Goal: Communication & Community: Ask a question

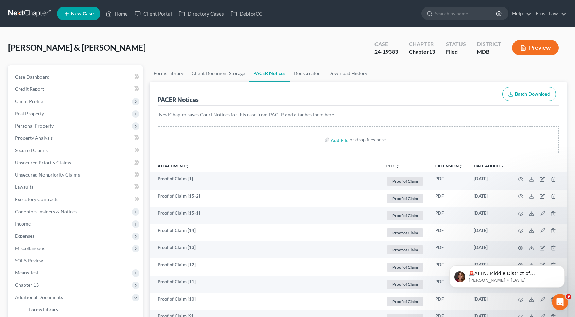
click at [40, 14] on link at bounding box center [30, 13] width 44 height 12
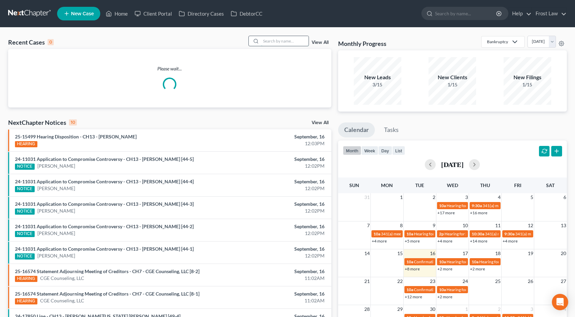
click at [280, 40] on input "search" at bounding box center [285, 41] width 48 height 10
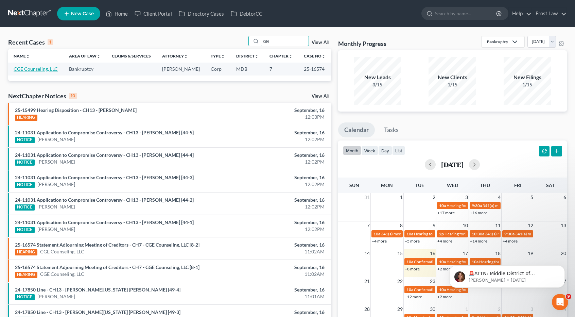
type input "cge"
click at [28, 71] on link "CGE Counseling, LLC" at bounding box center [36, 69] width 44 height 6
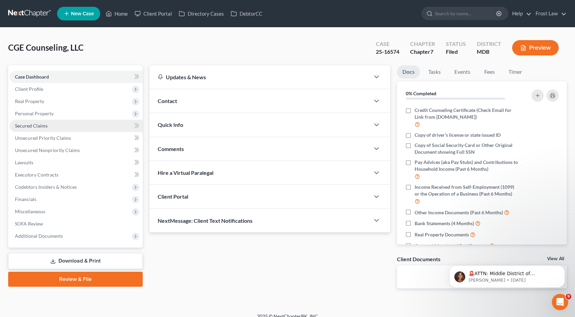
click at [38, 125] on span "Secured Claims" at bounding box center [31, 126] width 33 height 6
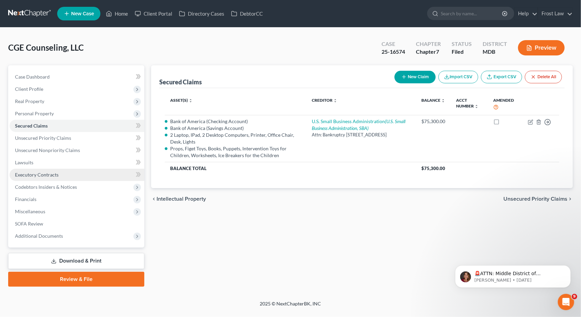
click at [31, 175] on span "Executory Contracts" at bounding box center [37, 175] width 44 height 6
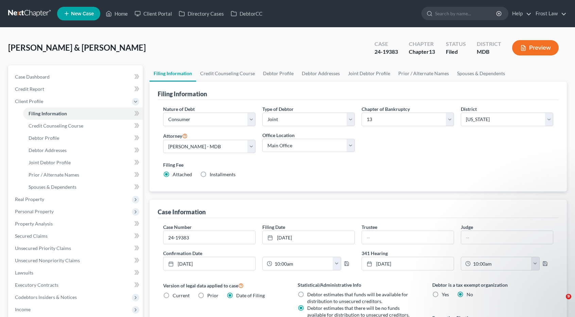
select select "1"
select select "3"
select select "38"
select select "0"
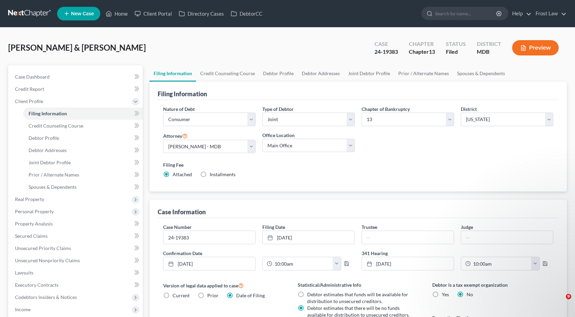
select select "21"
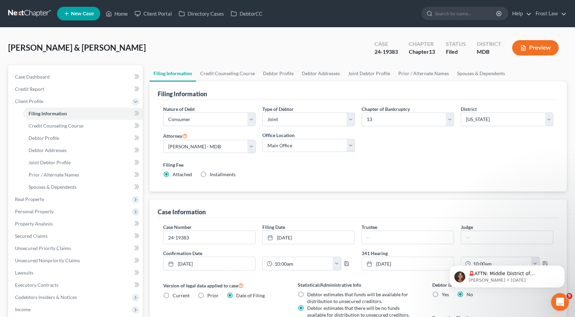
click at [559, 295] on div "Open Intercom Messenger" at bounding box center [559, 301] width 22 height 22
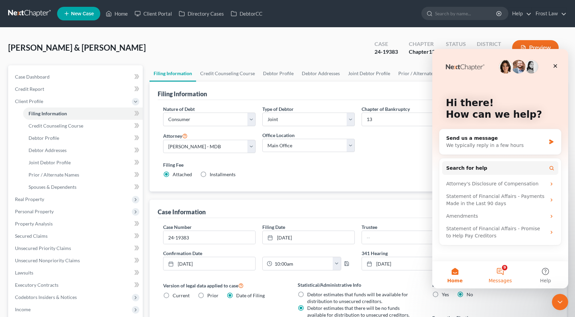
click at [502, 271] on button "9 Messages" at bounding box center [500, 274] width 45 height 27
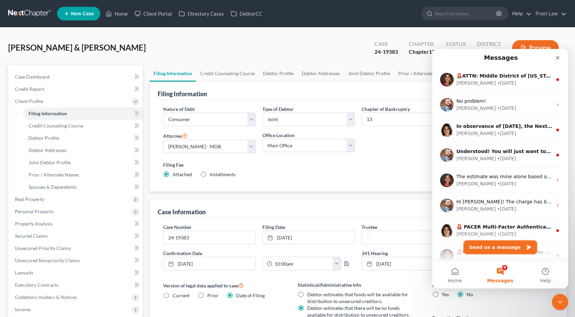
click at [502, 246] on button "Send us a message" at bounding box center [500, 247] width 73 height 14
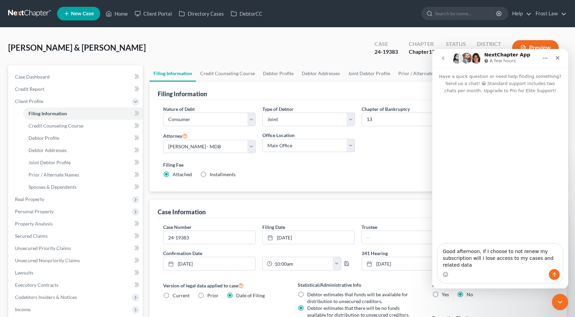
type textarea "Good afternoon, if I choose to not renew my subscription will I lose access to …"
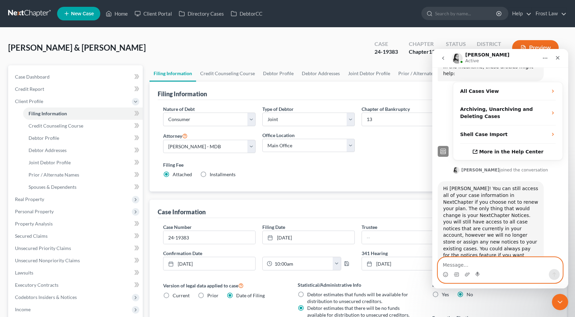
scroll to position [134, 0]
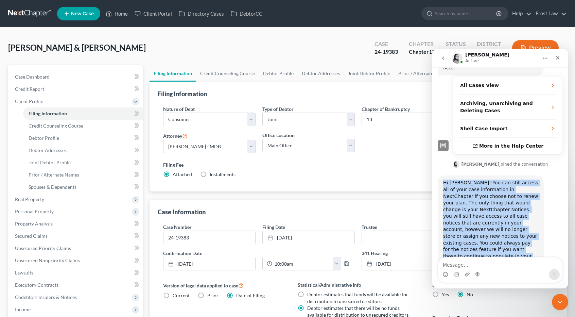
drag, startPoint x: 488, startPoint y: 236, endPoint x: 444, endPoint y: 162, distance: 86.7
click at [444, 180] on div "Hi Alon! You can still access all of your case information in NextChapter if yo…" at bounding box center [491, 226] width 95 height 93
copy div "Hi Alon! You can still access all of your case information in NextChapter if yo…"
